Goal: Task Accomplishment & Management: Manage account settings

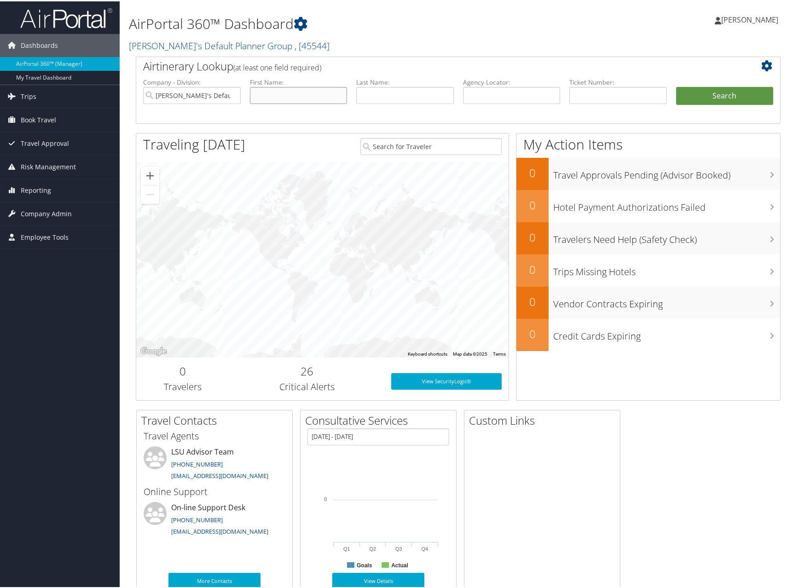
click at [264, 93] on input "text" at bounding box center [299, 94] width 98 height 17
type input "[PERSON_NAME]"
drag, startPoint x: 293, startPoint y: 94, endPoint x: 250, endPoint y: 101, distance: 44.4
click at [250, 101] on input "[PERSON_NAME]" at bounding box center [299, 94] width 98 height 17
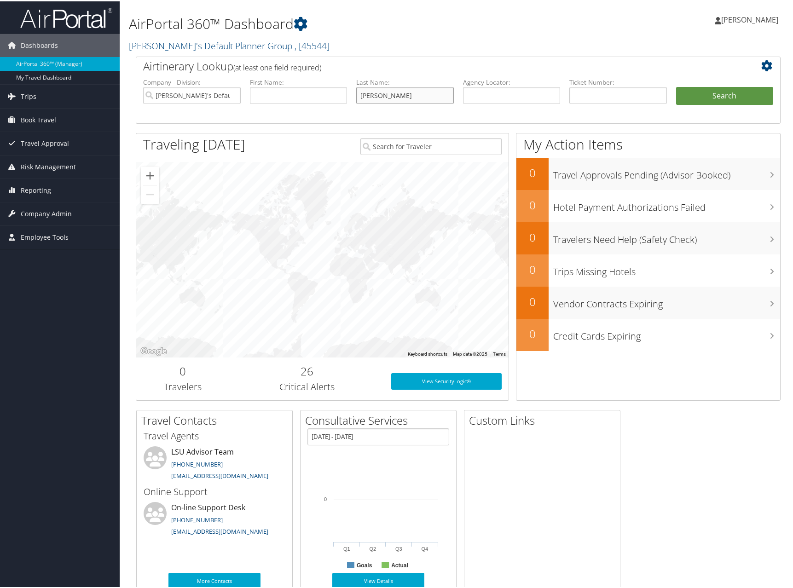
drag, startPoint x: 384, startPoint y: 96, endPoint x: 314, endPoint y: 105, distance: 70.6
click at [315, 105] on ul "Company - Division: [PERSON_NAME]'s Default Planner Group First Name: Last Name…" at bounding box center [459, 99] width 640 height 46
click at [35, 116] on span "Book Travel" at bounding box center [38, 118] width 35 height 23
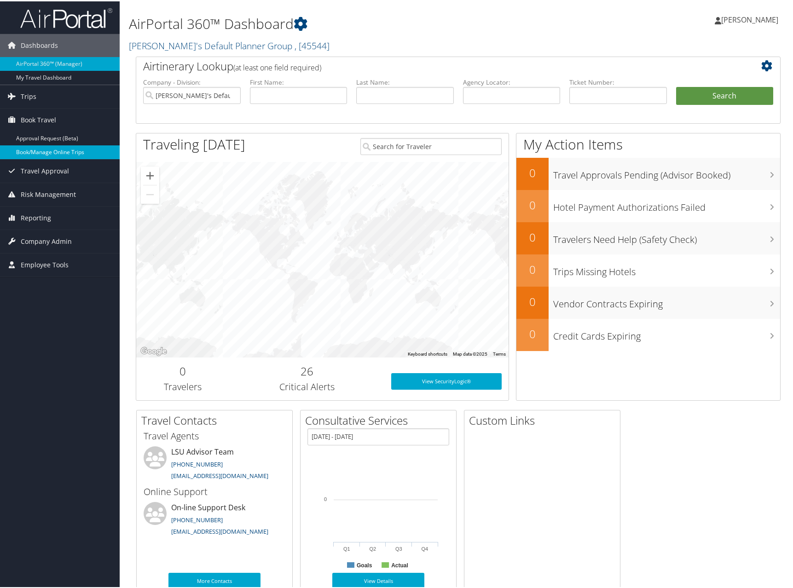
click at [46, 151] on link "Book/Manage Online Trips" at bounding box center [60, 151] width 120 height 14
